Goal: Task Accomplishment & Management: Manage account settings

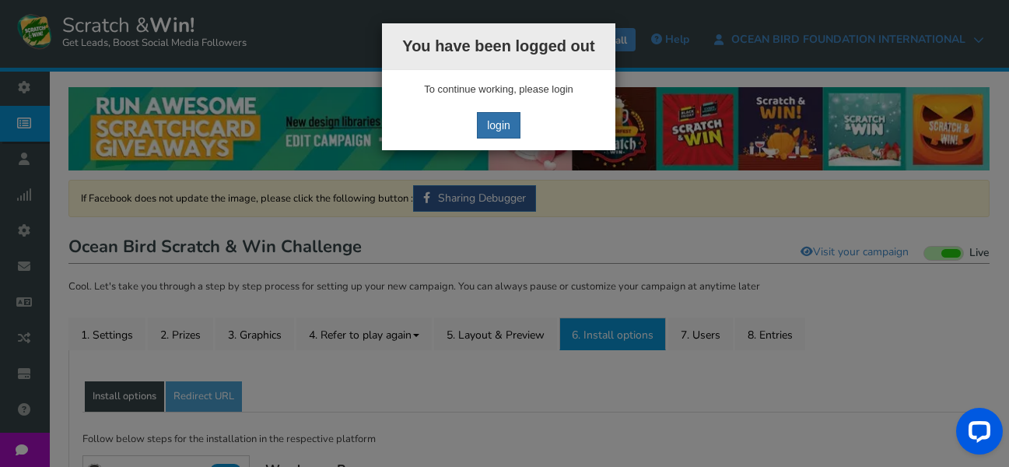
click at [491, 117] on link "login" at bounding box center [499, 125] width 44 height 26
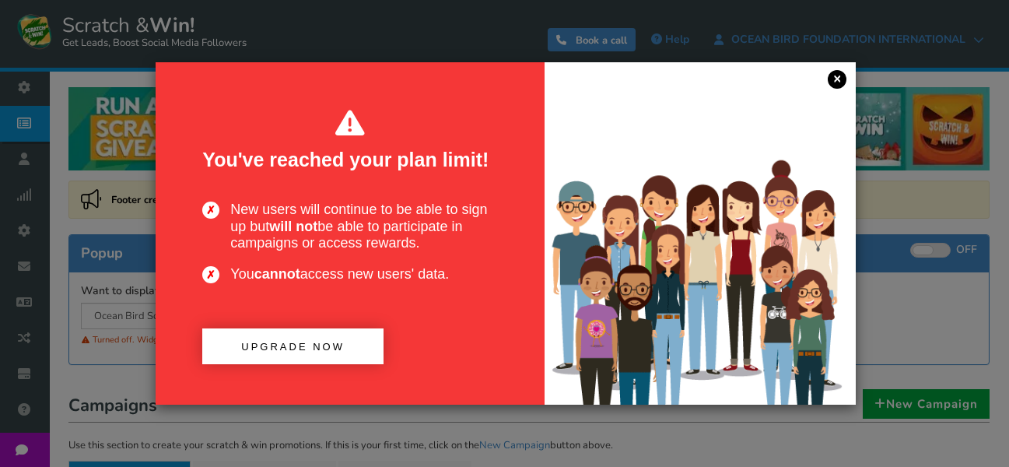
click at [829, 78] on link "×" at bounding box center [836, 79] width 19 height 19
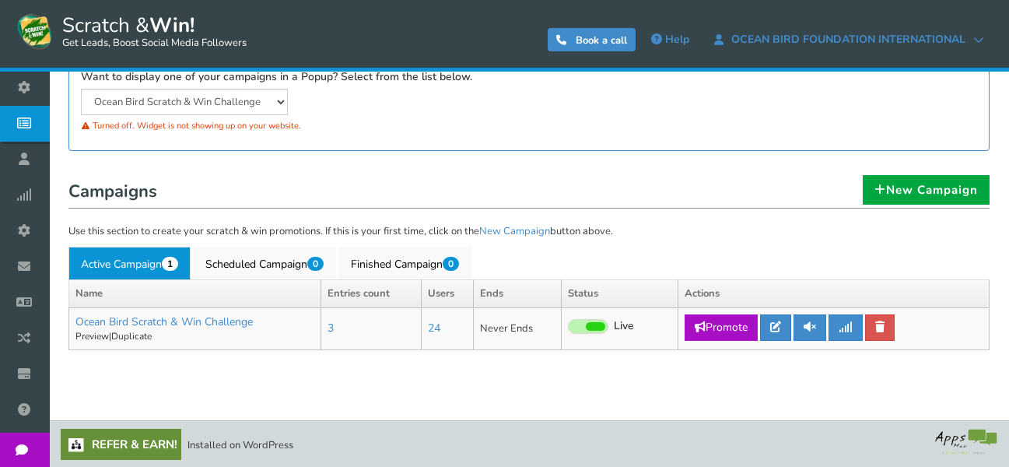
scroll to position [212, 0]
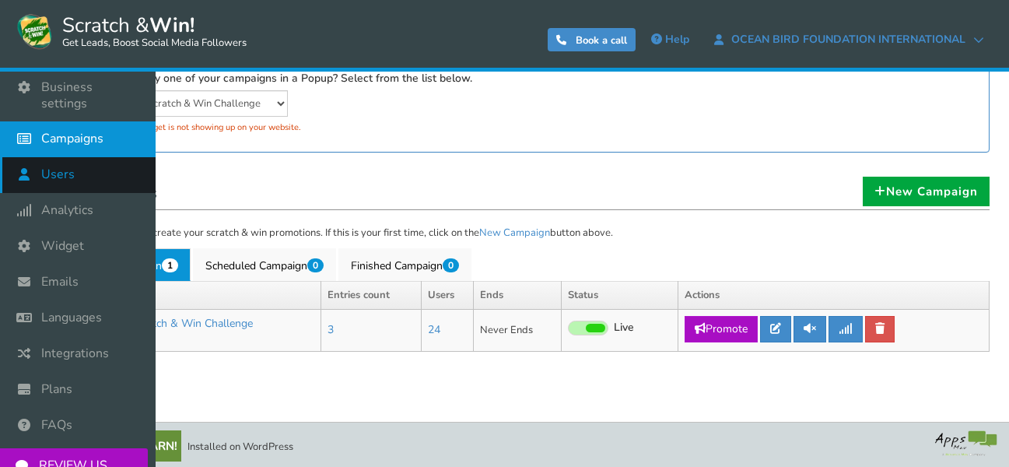
click at [23, 160] on icon at bounding box center [28, 174] width 30 height 34
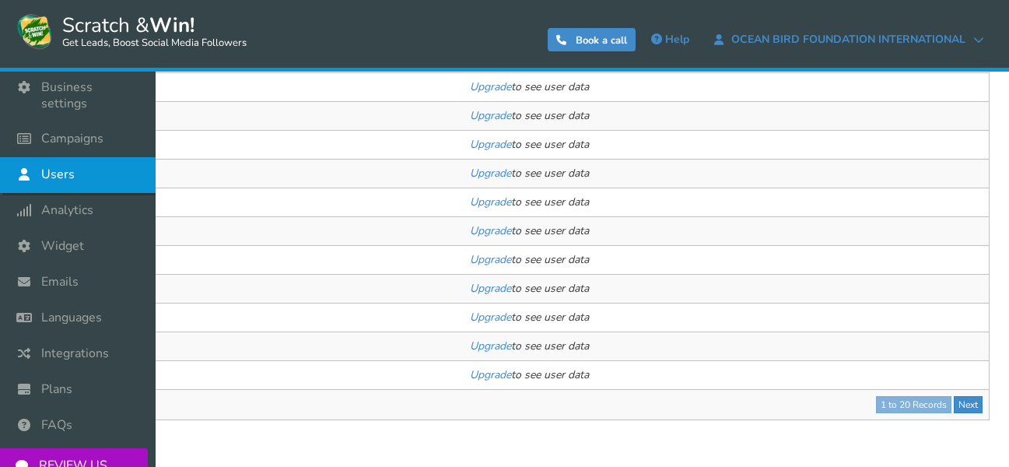
scroll to position [519, 0]
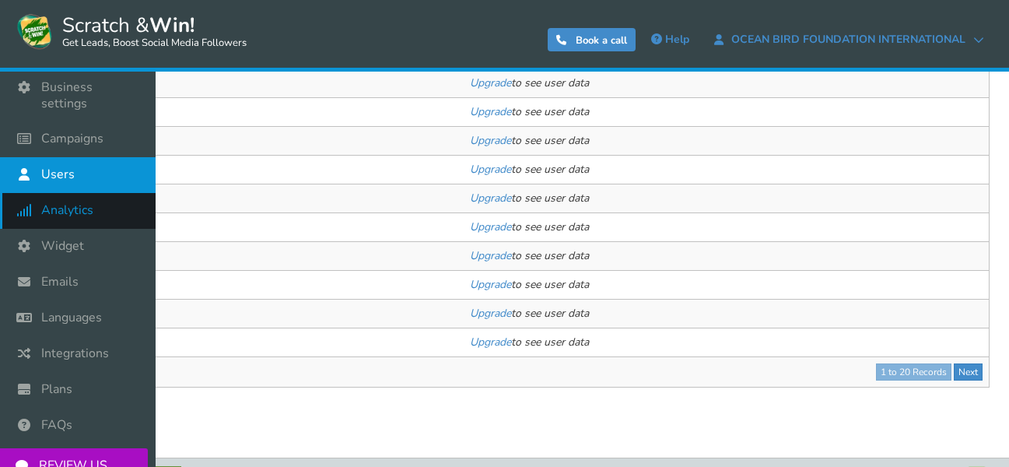
click at [68, 213] on span "Analytics" at bounding box center [67, 210] width 52 height 16
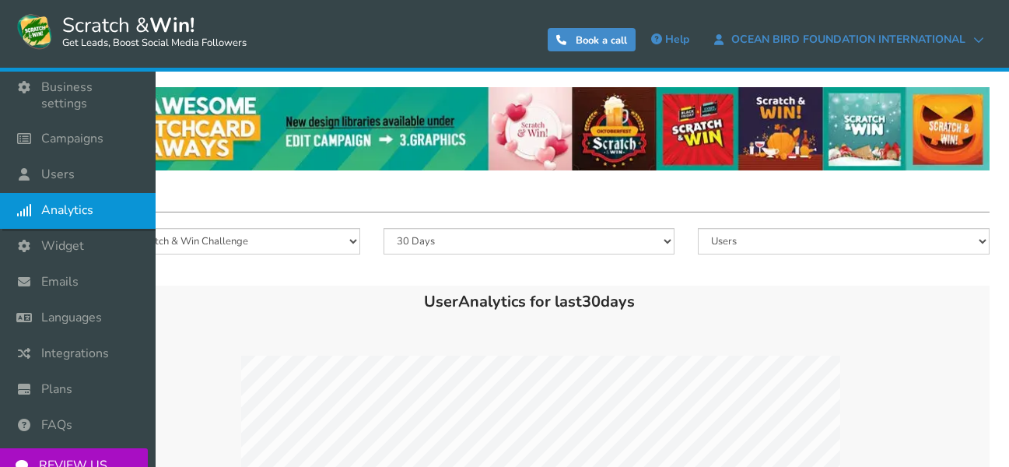
scroll to position [26, 0]
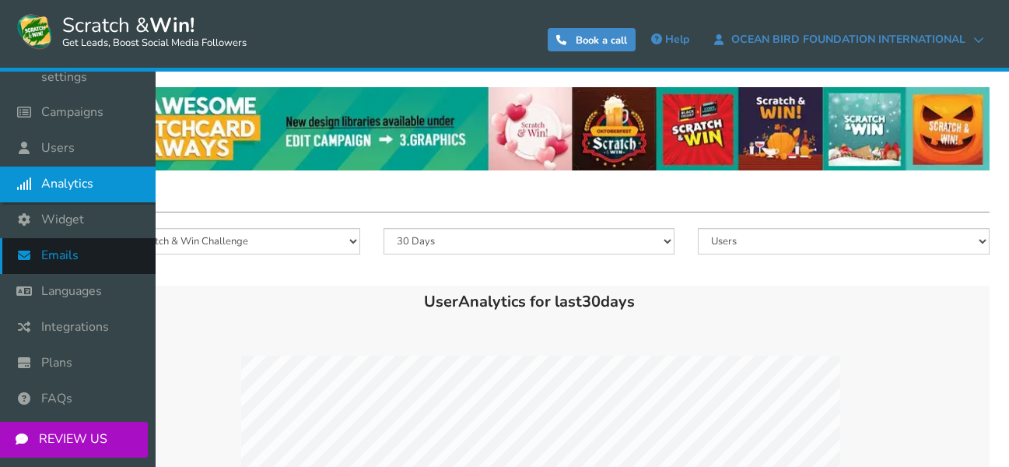
click at [65, 257] on span "Emails" at bounding box center [59, 255] width 37 height 16
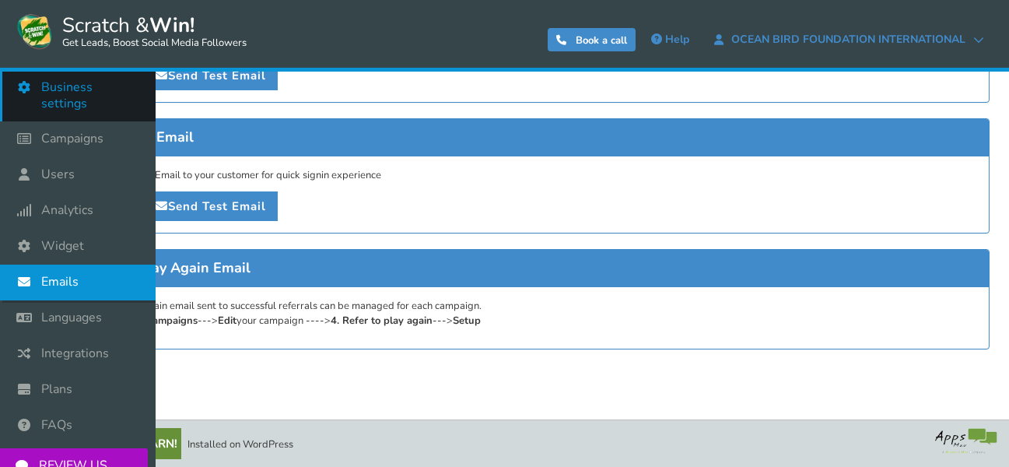
click at [58, 90] on span "Business settings" at bounding box center [90, 95] width 99 height 33
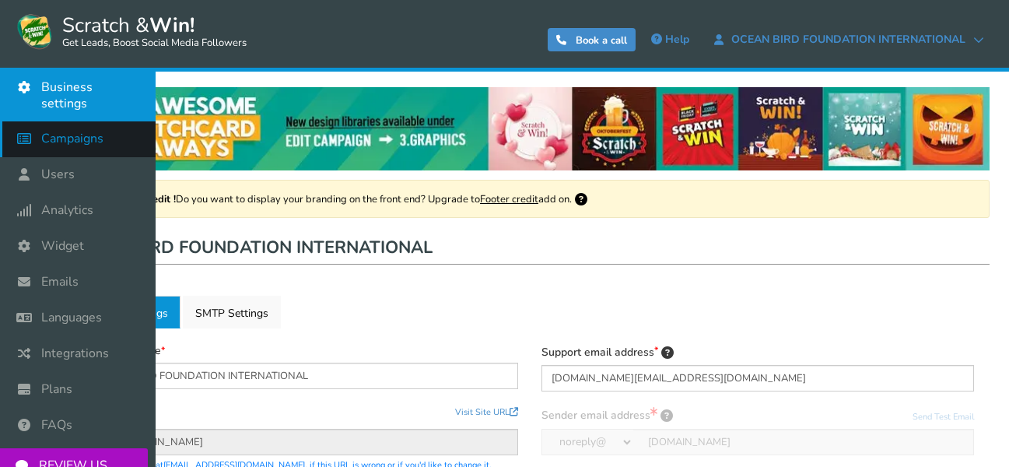
click at [62, 137] on span "Campaigns" at bounding box center [72, 139] width 62 height 16
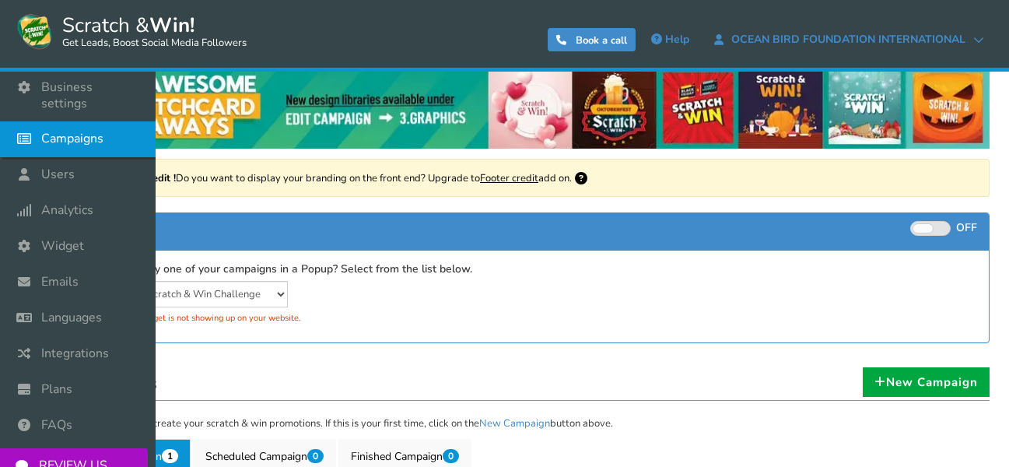
scroll to position [23, 0]
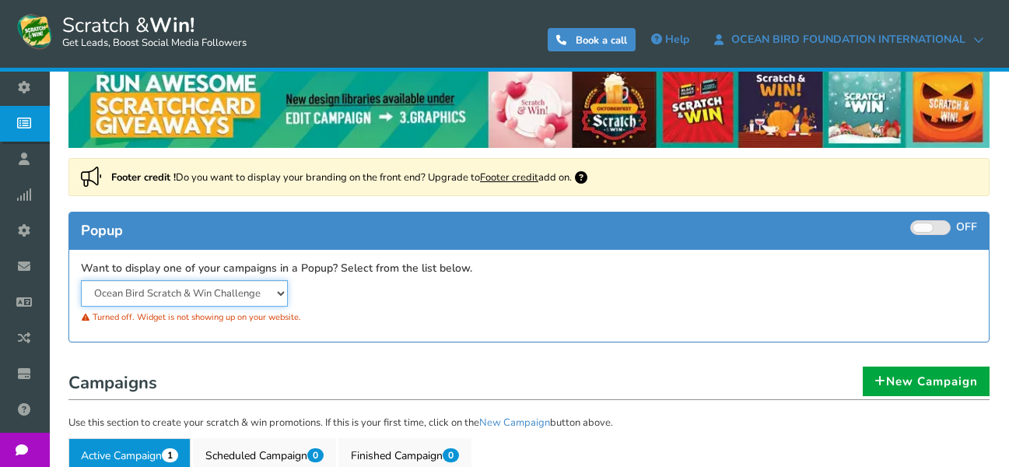
click at [128, 292] on select "Ocean Bird Scratch & Win Challenge" at bounding box center [184, 293] width 207 height 26
click at [81, 280] on select "Ocean Bird Scratch & Win Challenge" at bounding box center [184, 293] width 207 height 26
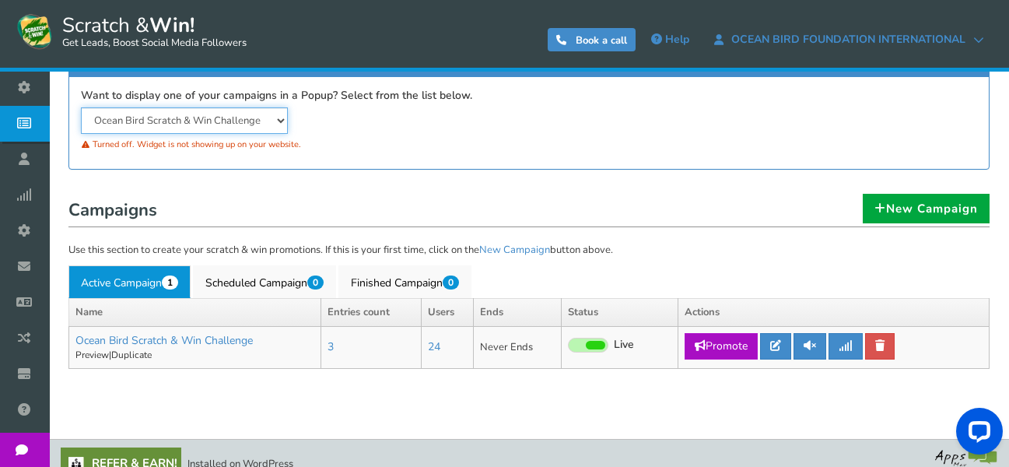
scroll to position [215, 0]
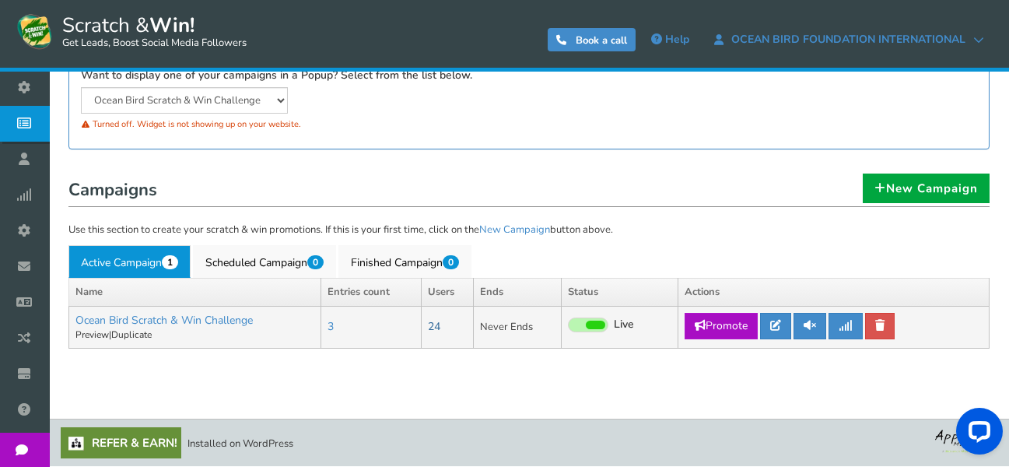
click at [436, 322] on link "24" at bounding box center [434, 326] width 12 height 15
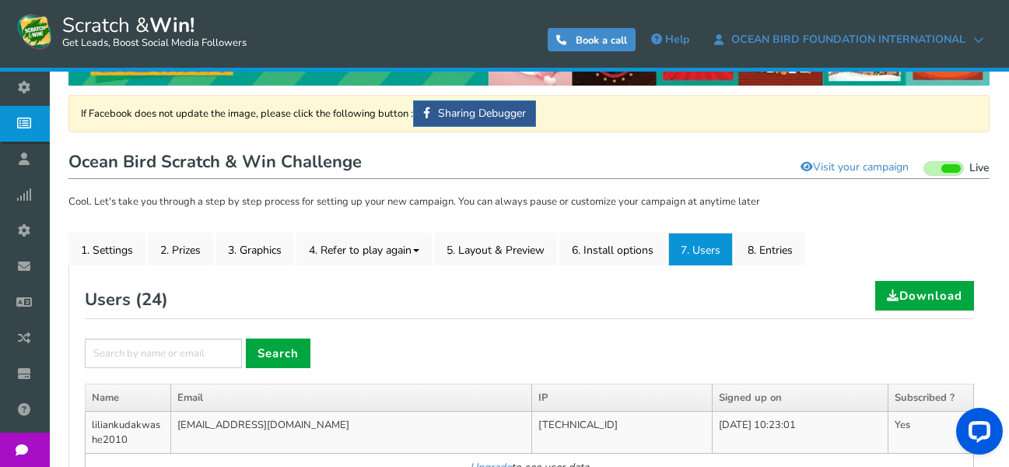
scroll to position [86, 0]
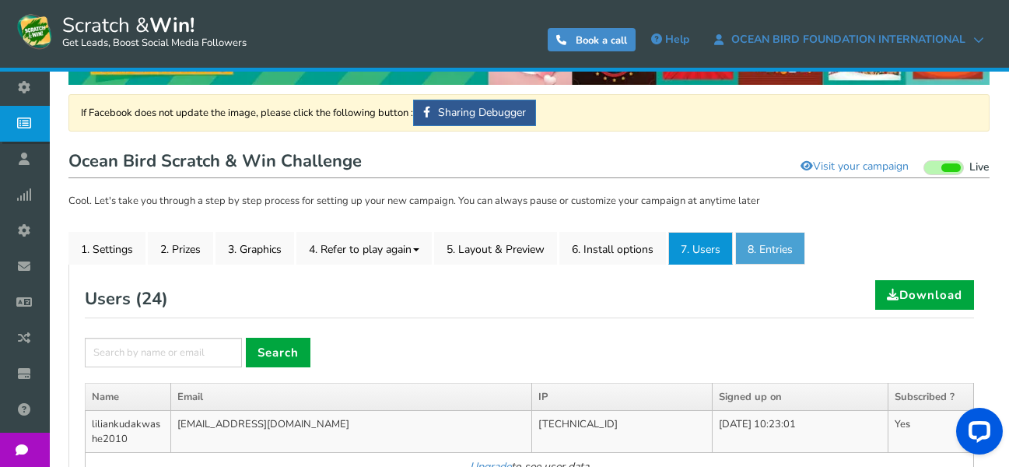
click at [758, 240] on link "8. Entries" at bounding box center [770, 248] width 70 height 33
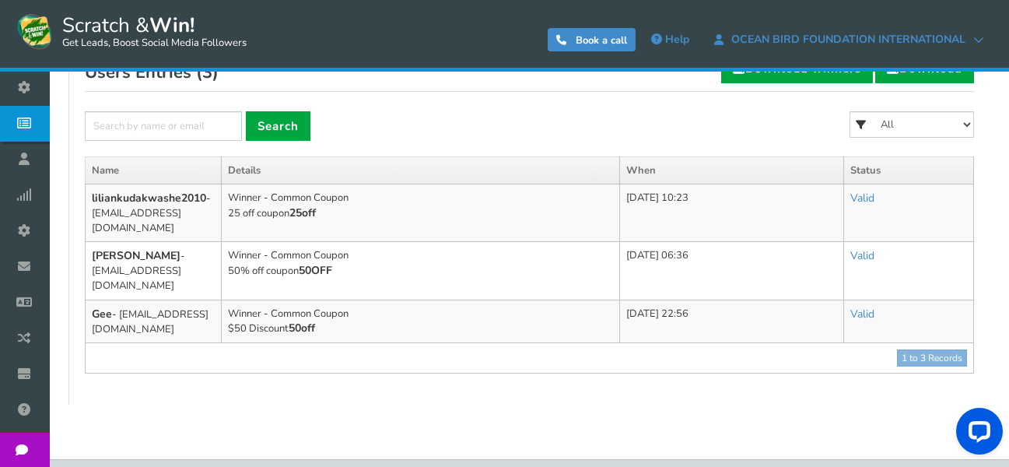
scroll to position [313, 0]
click at [149, 265] on td "[PERSON_NAME] - [EMAIL_ADDRESS][DOMAIN_NAME]" at bounding box center [154, 270] width 136 height 58
click at [862, 254] on link "Valid" at bounding box center [862, 254] width 24 height 15
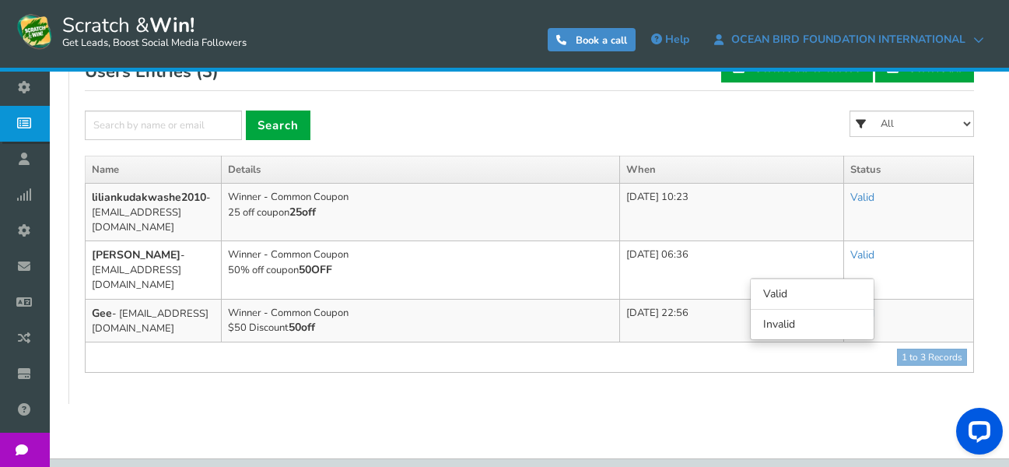
click at [557, 378] on div "General Lead Form Labels Fields setup Restrictions Allow users to play again af…" at bounding box center [528, 220] width 921 height 367
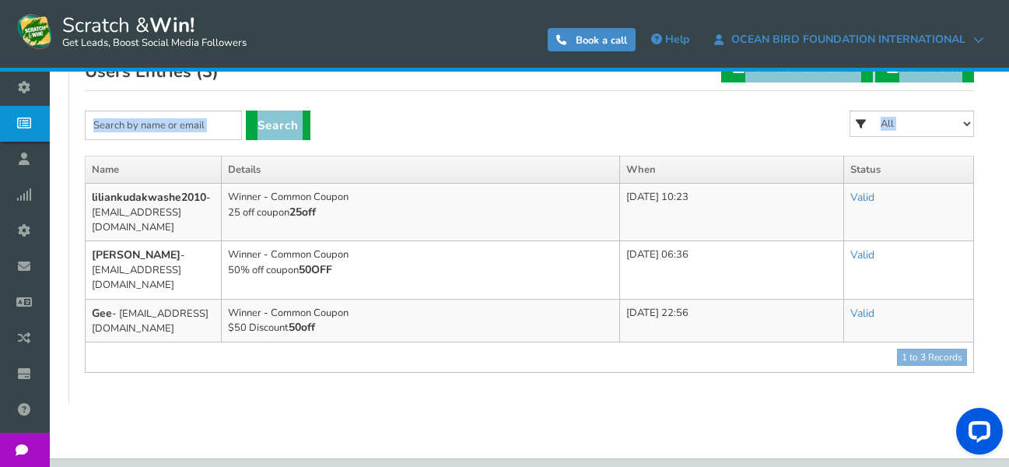
drag, startPoint x: 229, startPoint y: 85, endPoint x: 298, endPoint y: 332, distance: 256.8
click at [298, 332] on div "Users Entries ( 3 ) Download winners Download × Search All $50 Discount 75% Dis…" at bounding box center [529, 213] width 889 height 320
